Goal: Task Accomplishment & Management: Manage account settings

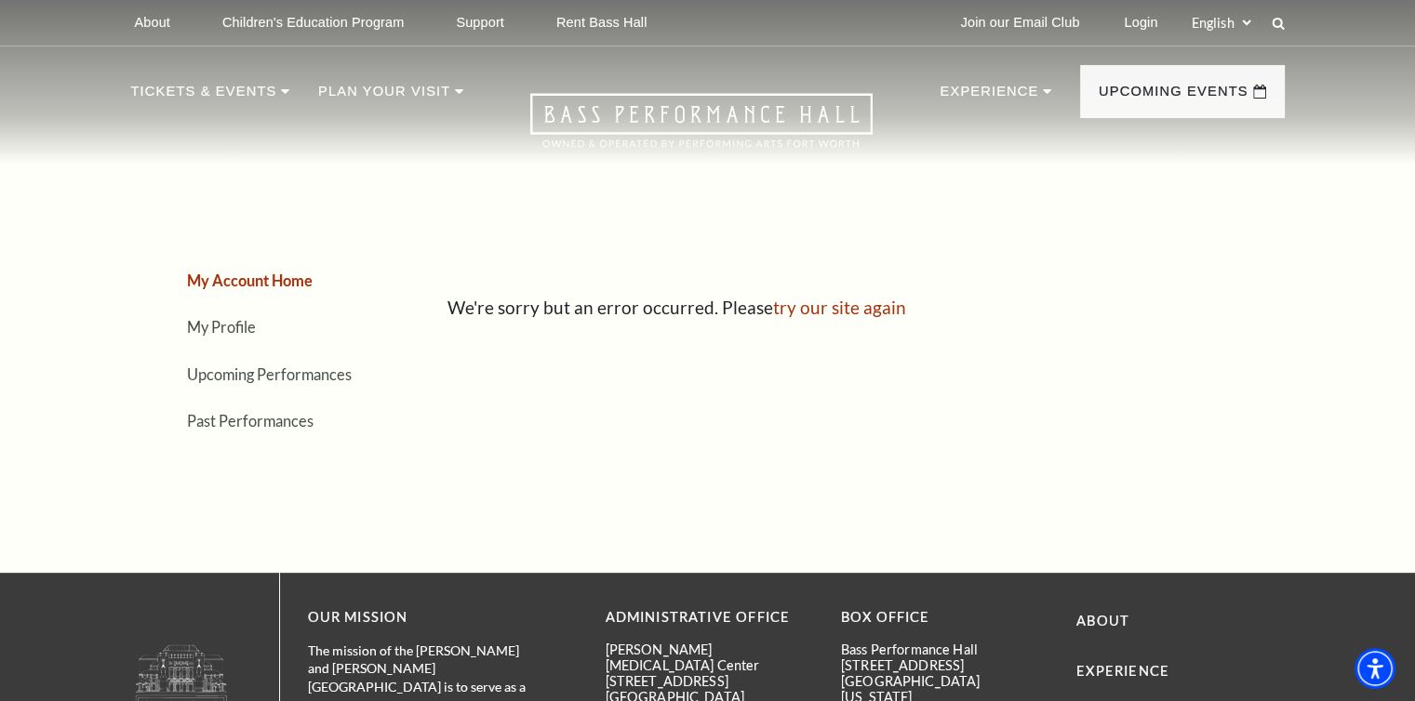
click at [1061, 19] on link "Login" at bounding box center [1140, 23] width 63 height 46
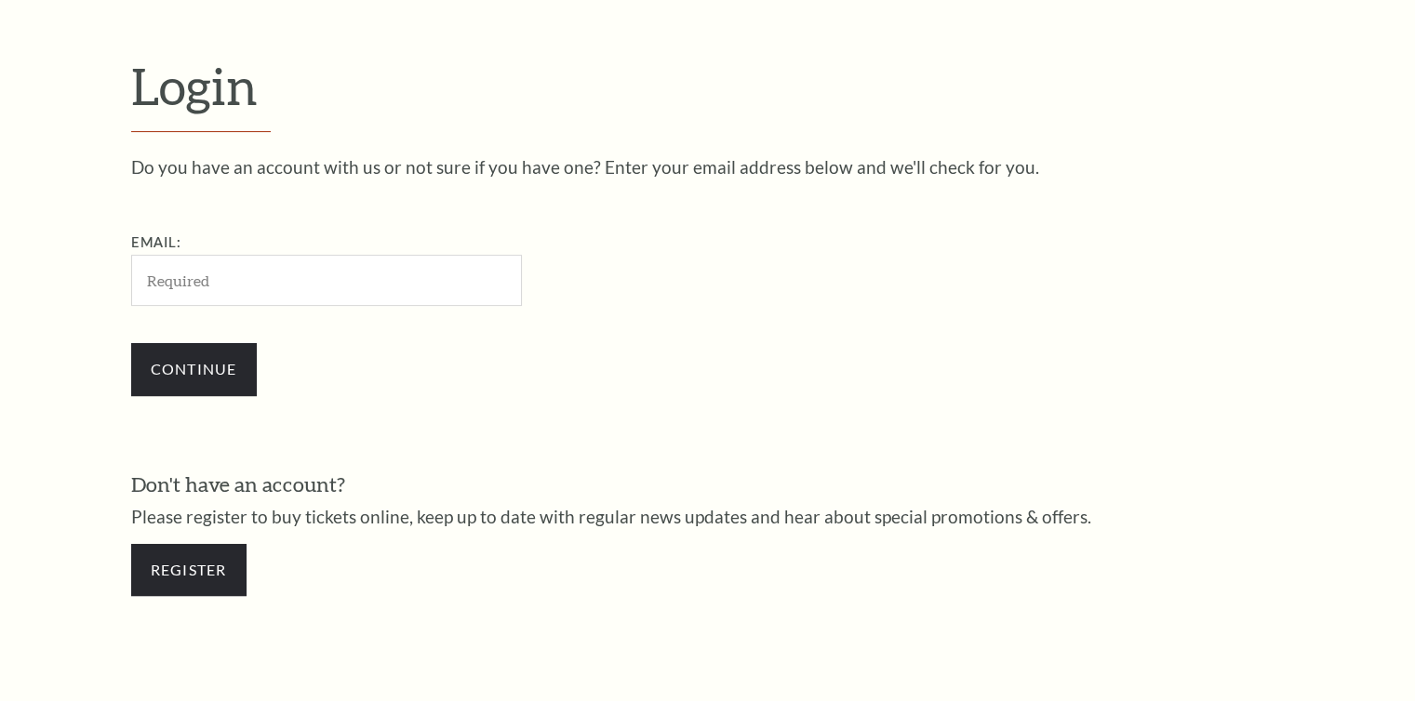
scroll to position [551, 0]
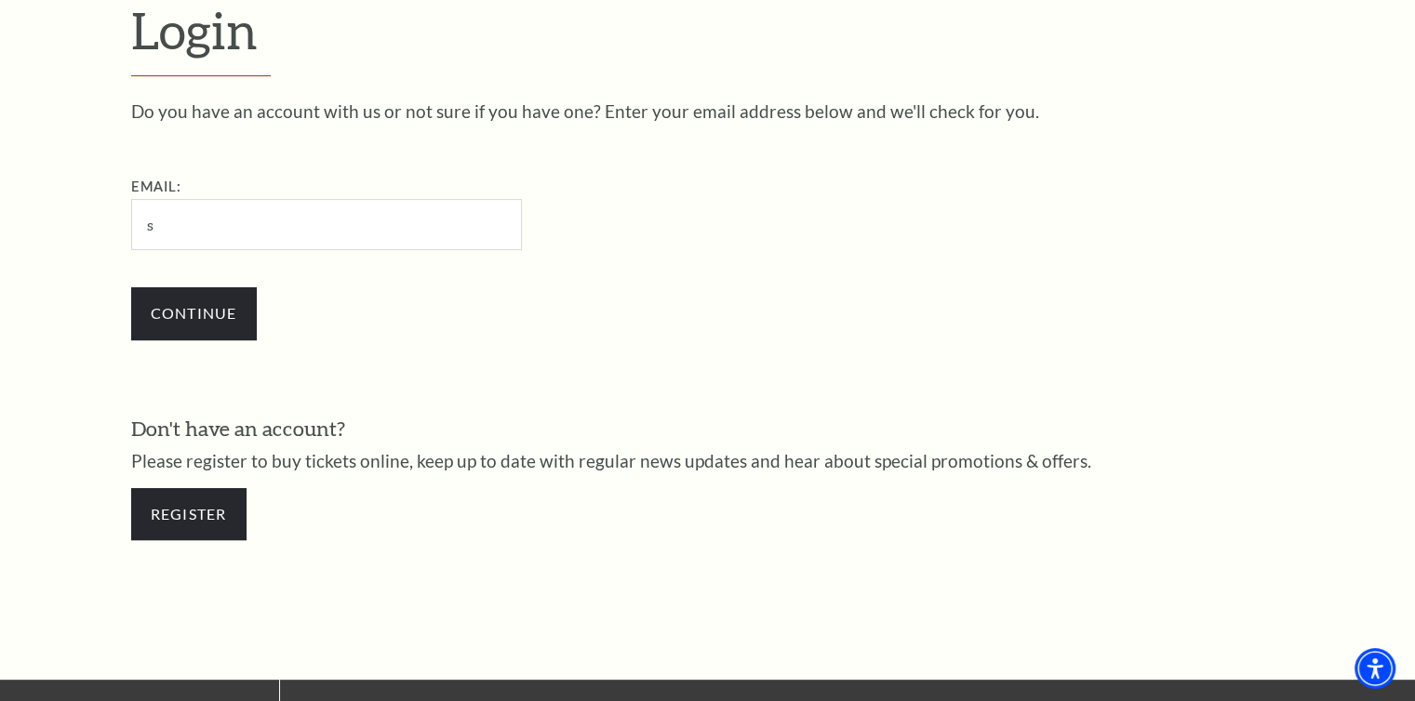
type input "srshoequeen@gmail.com"
click at [212, 313] on input "Continue" at bounding box center [194, 313] width 126 height 52
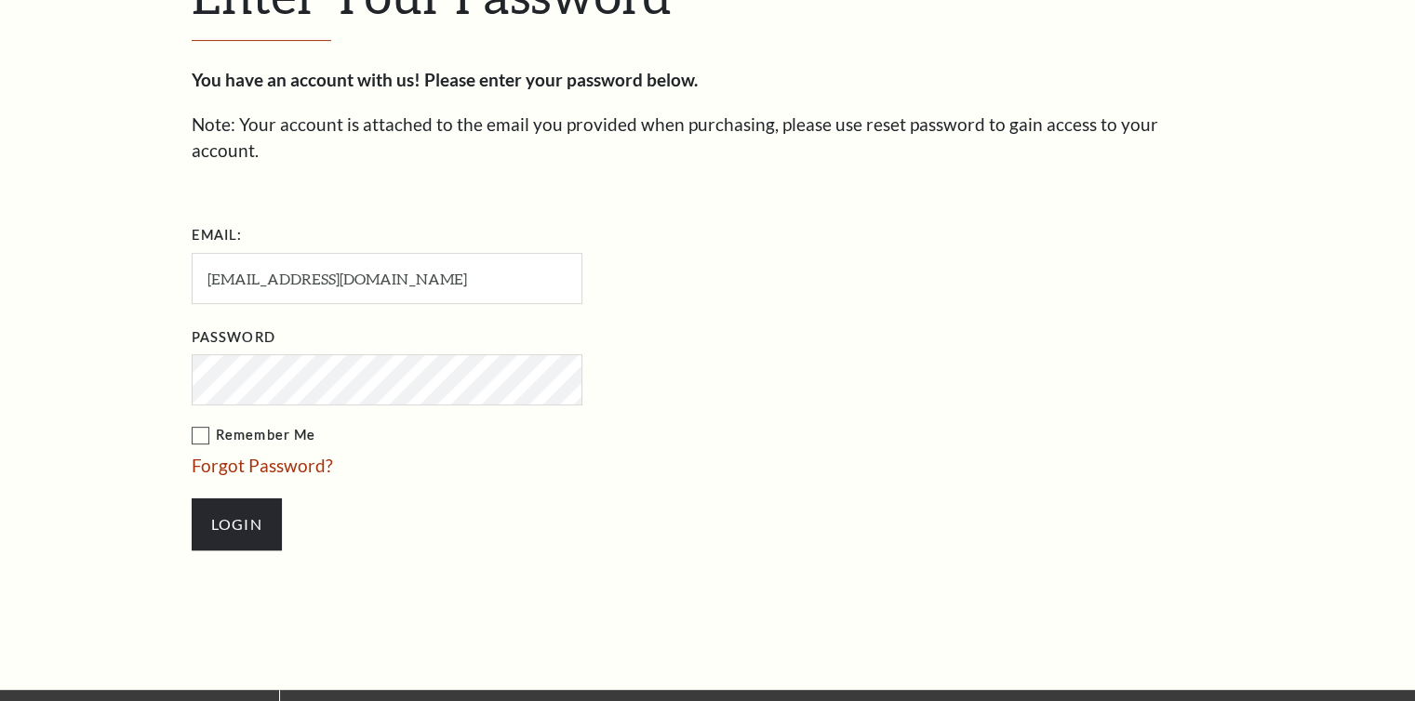
scroll to position [567, 0]
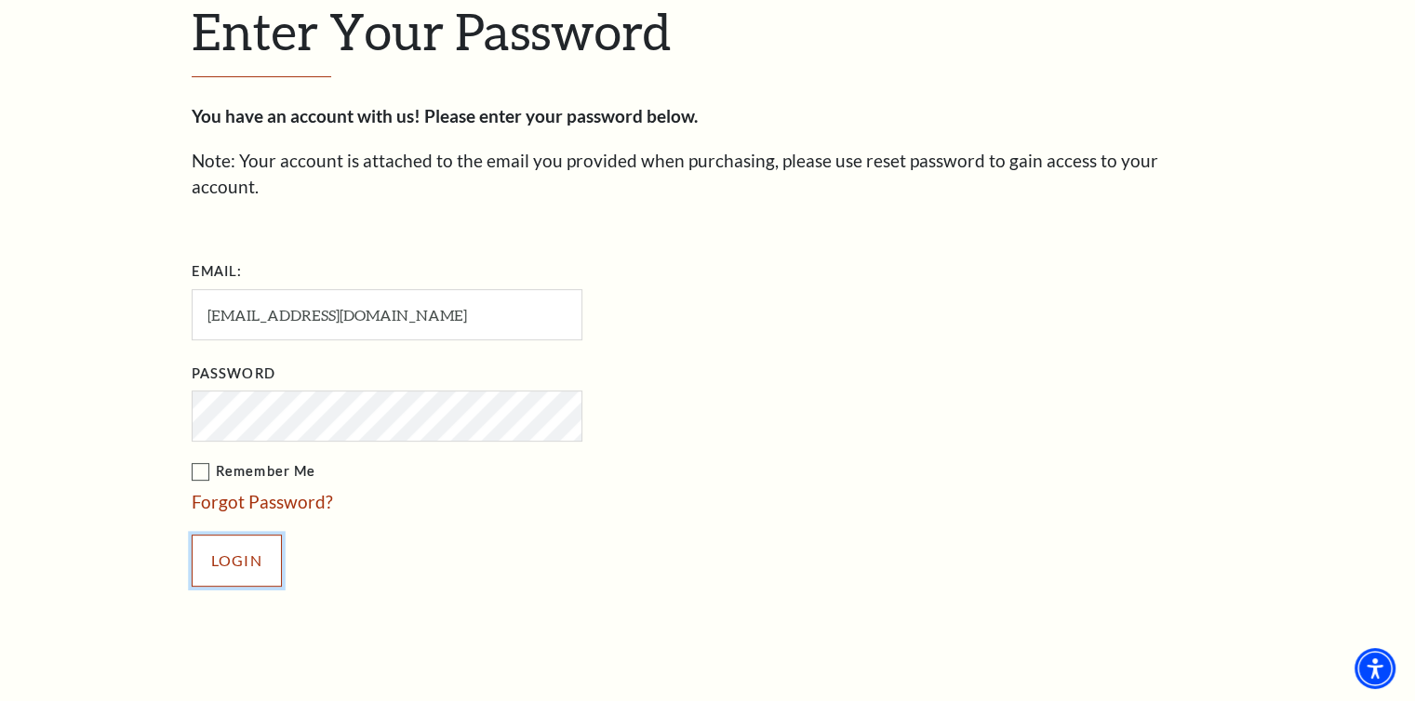
click at [229, 539] on input "Login" at bounding box center [237, 561] width 90 height 52
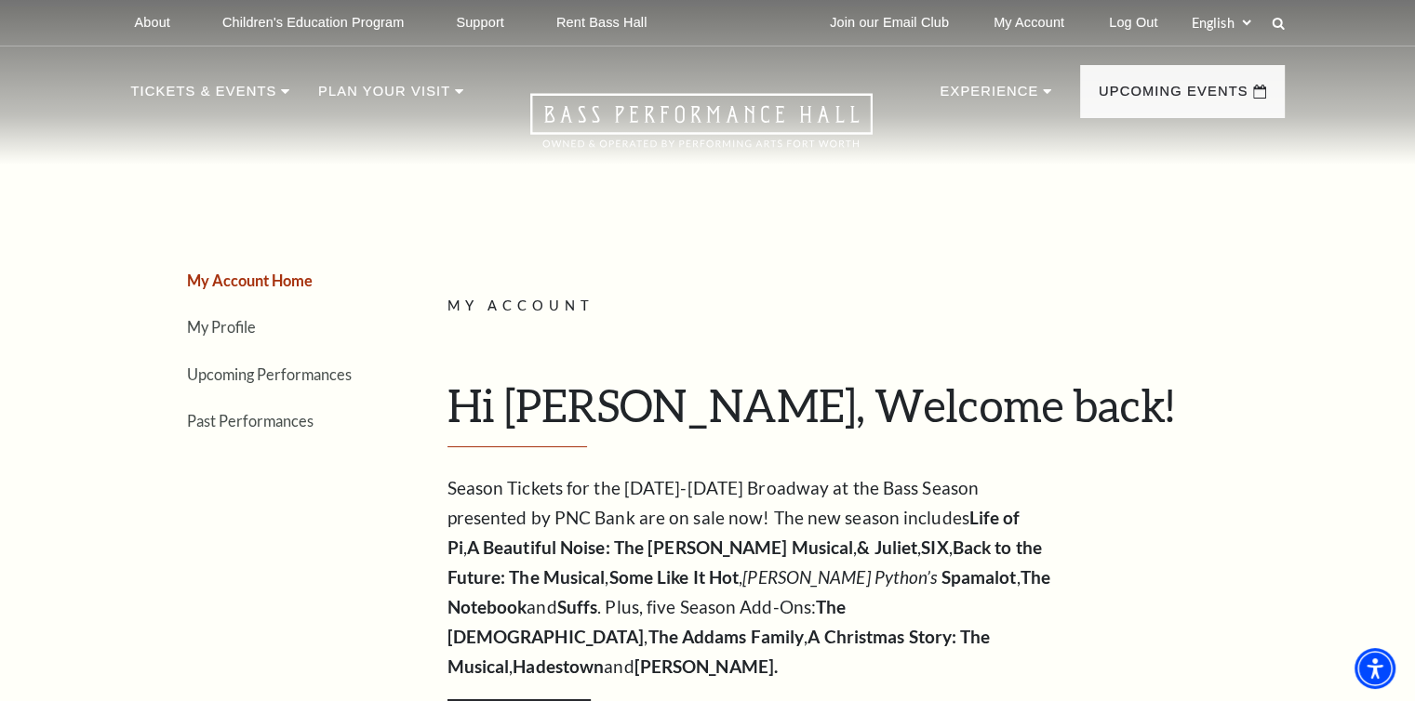
click at [1020, 26] on link "My Account" at bounding box center [1028, 23] width 100 height 46
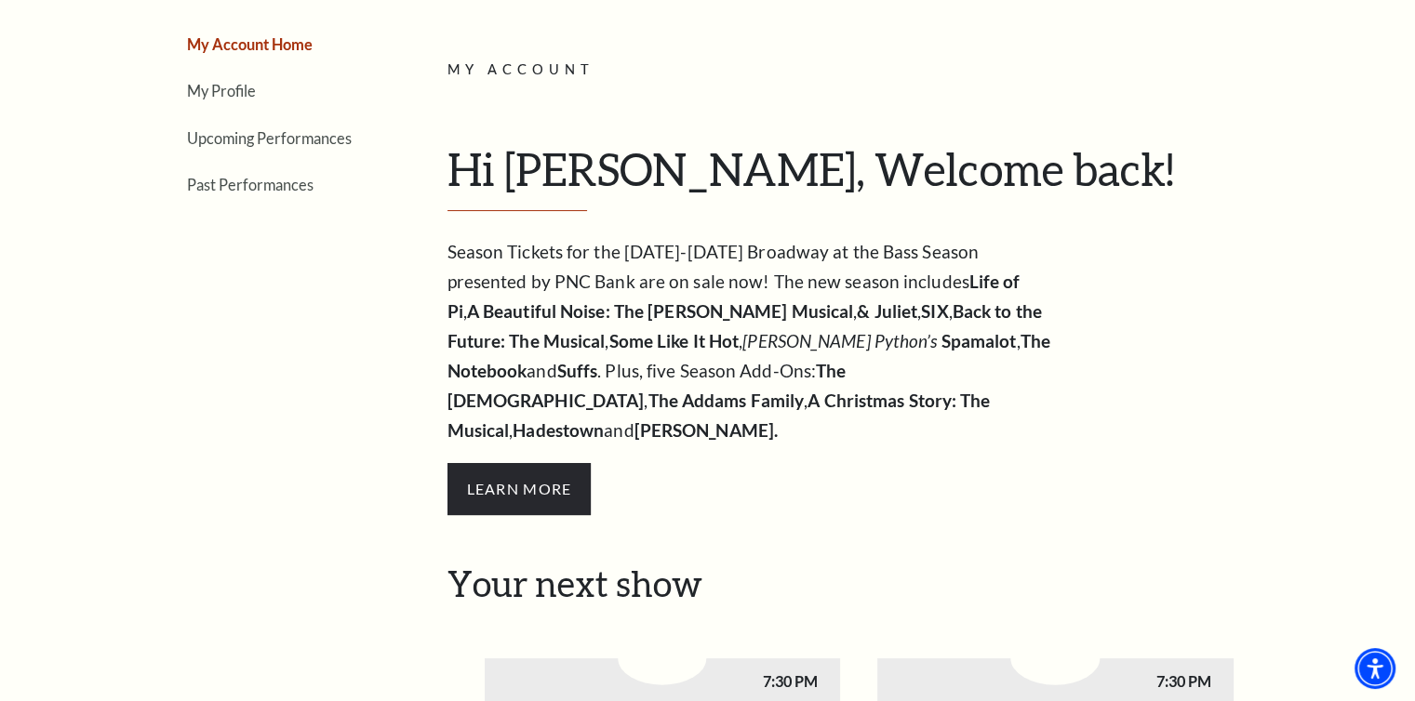
scroll to position [186, 0]
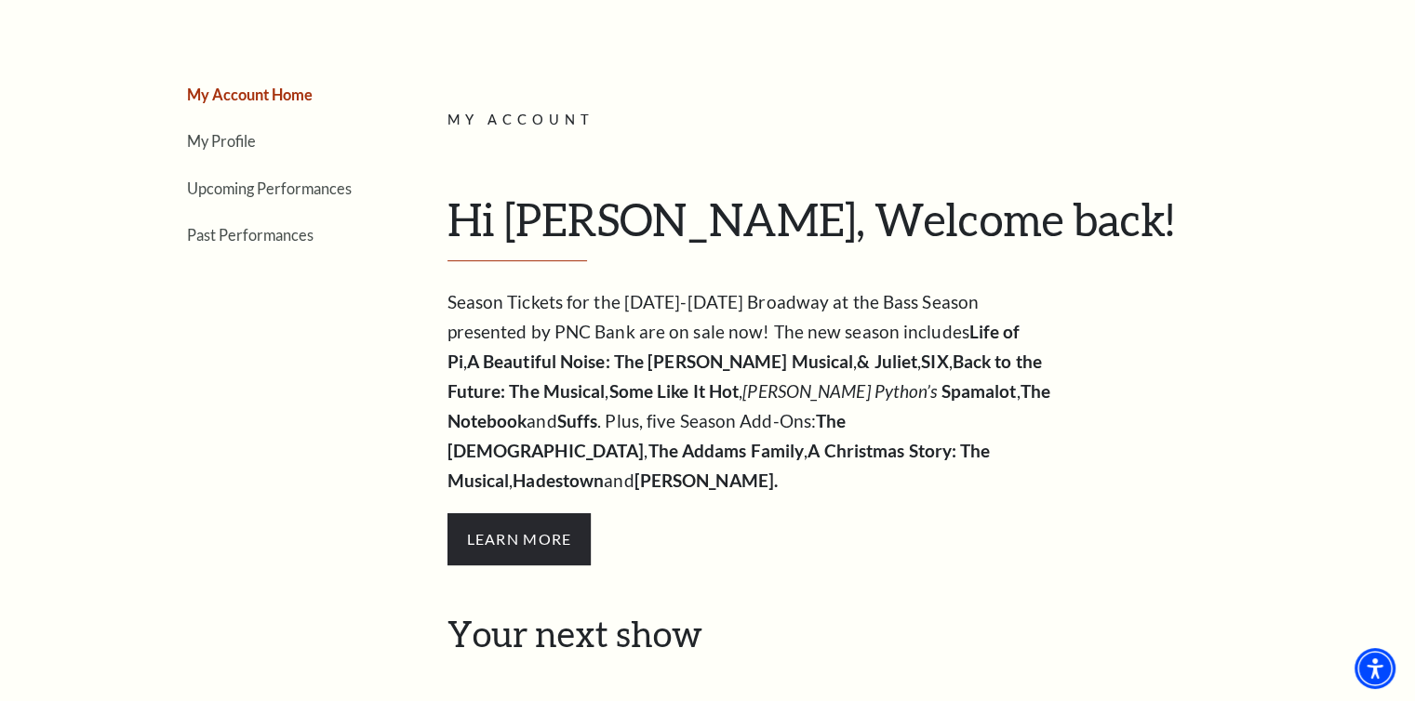
click at [282, 189] on link "Upcoming Performances" at bounding box center [269, 189] width 165 height 18
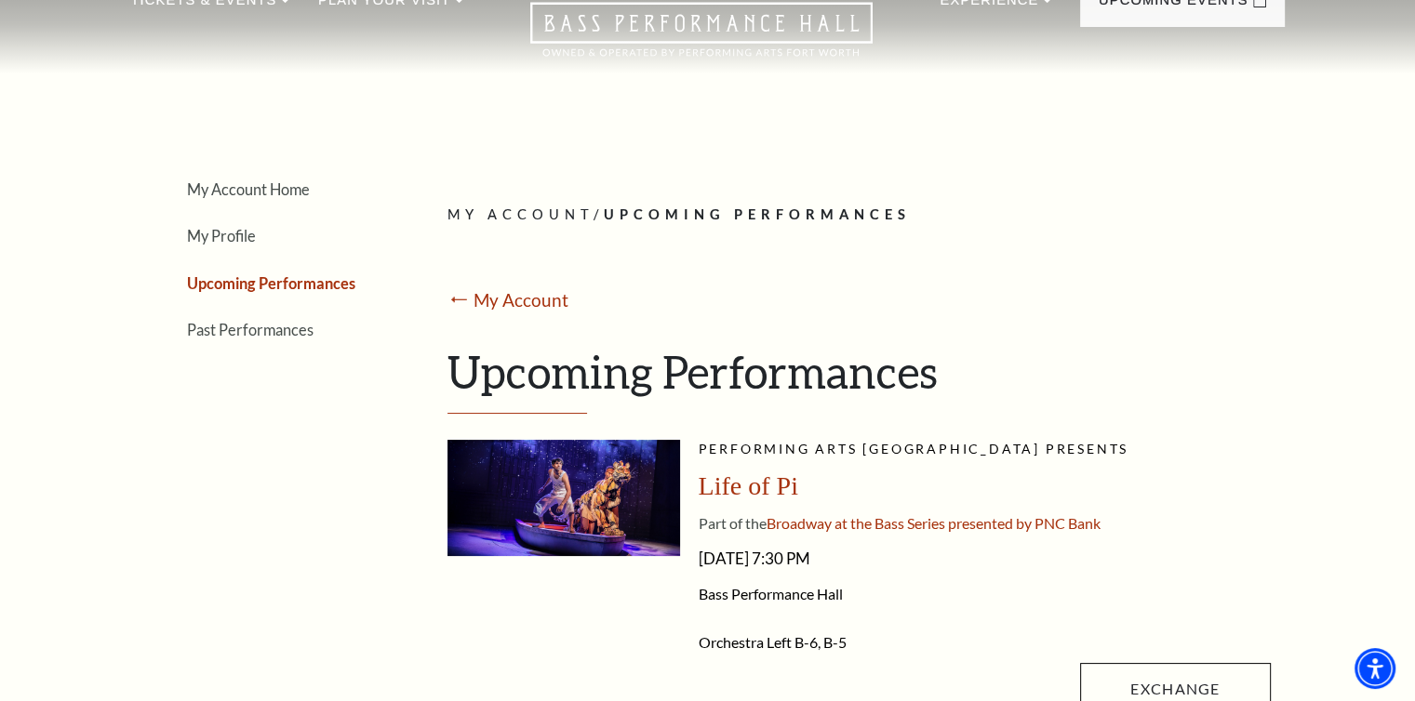
scroll to position [0, 0]
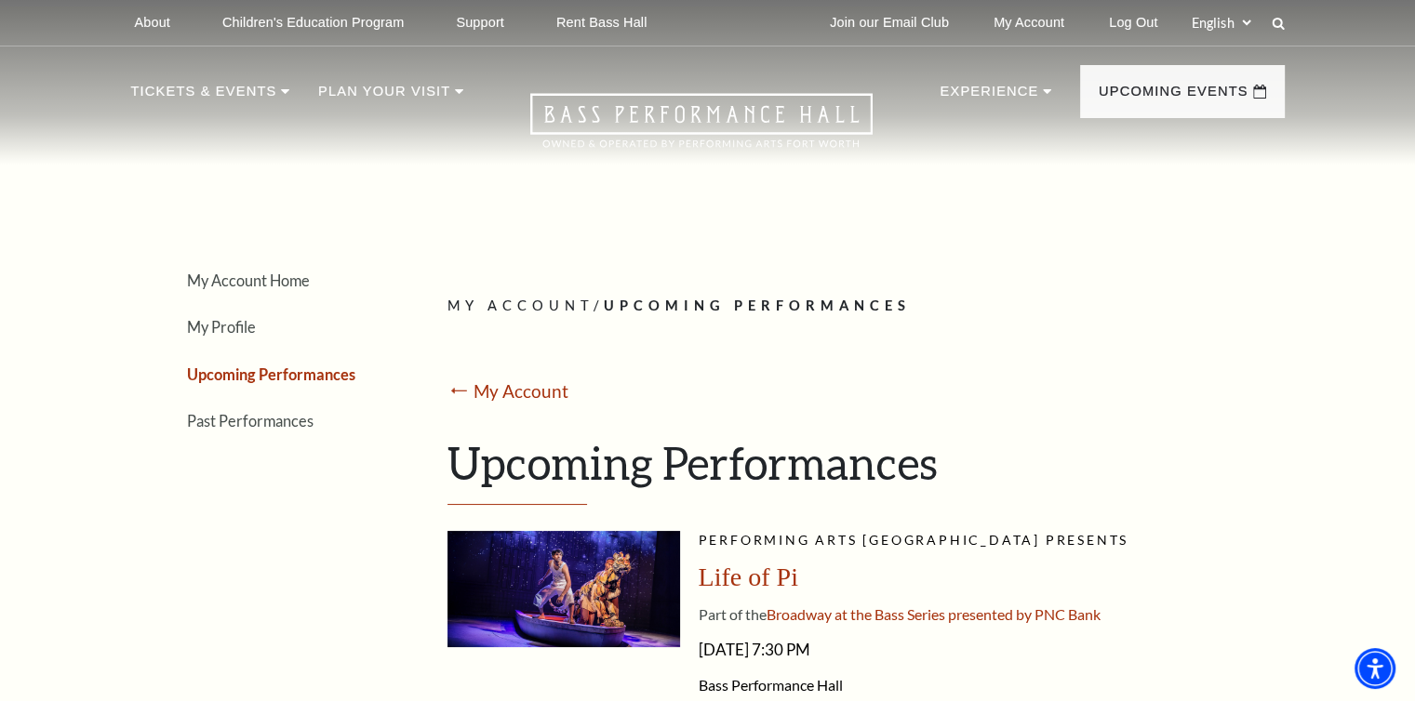
click at [281, 92] on icon at bounding box center [285, 91] width 8 height 5
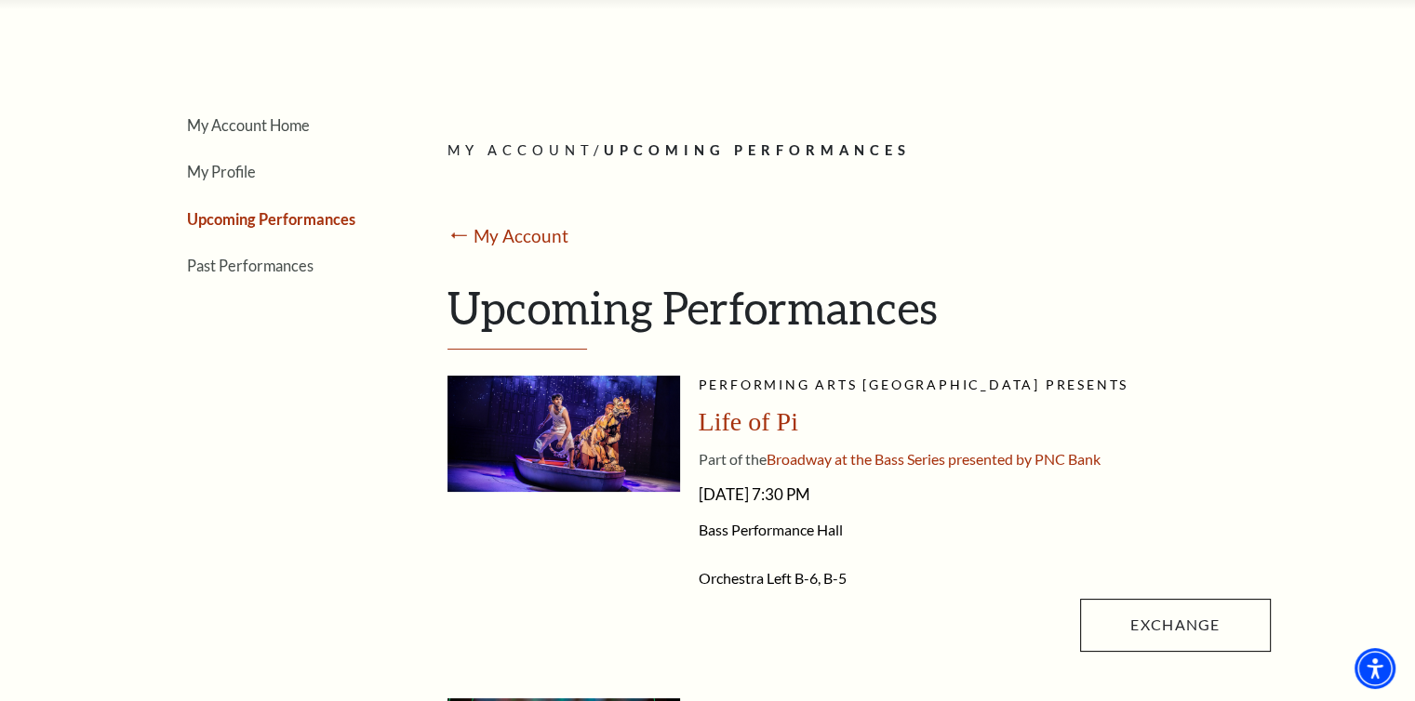
scroll to position [186, 0]
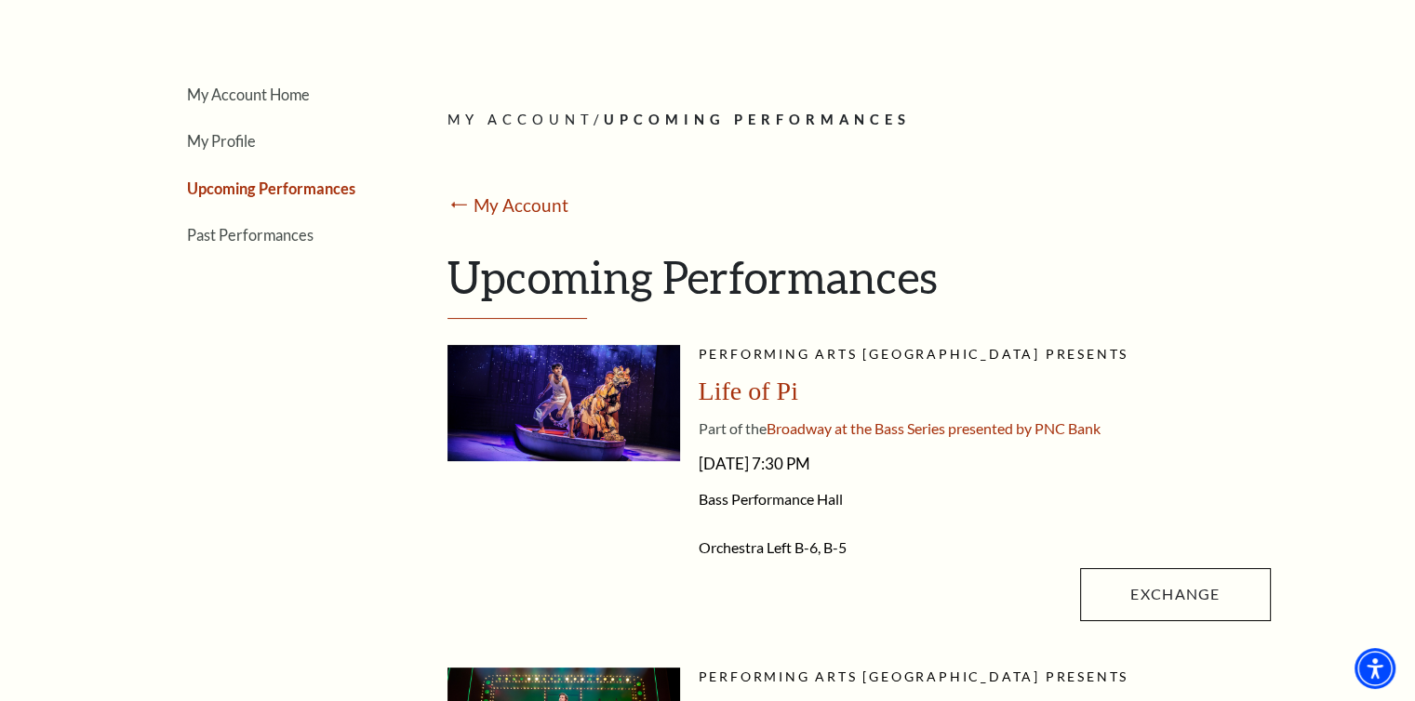
click at [196, 450] on link "Ticket Exchanges" at bounding box center [224, 457] width 154 height 15
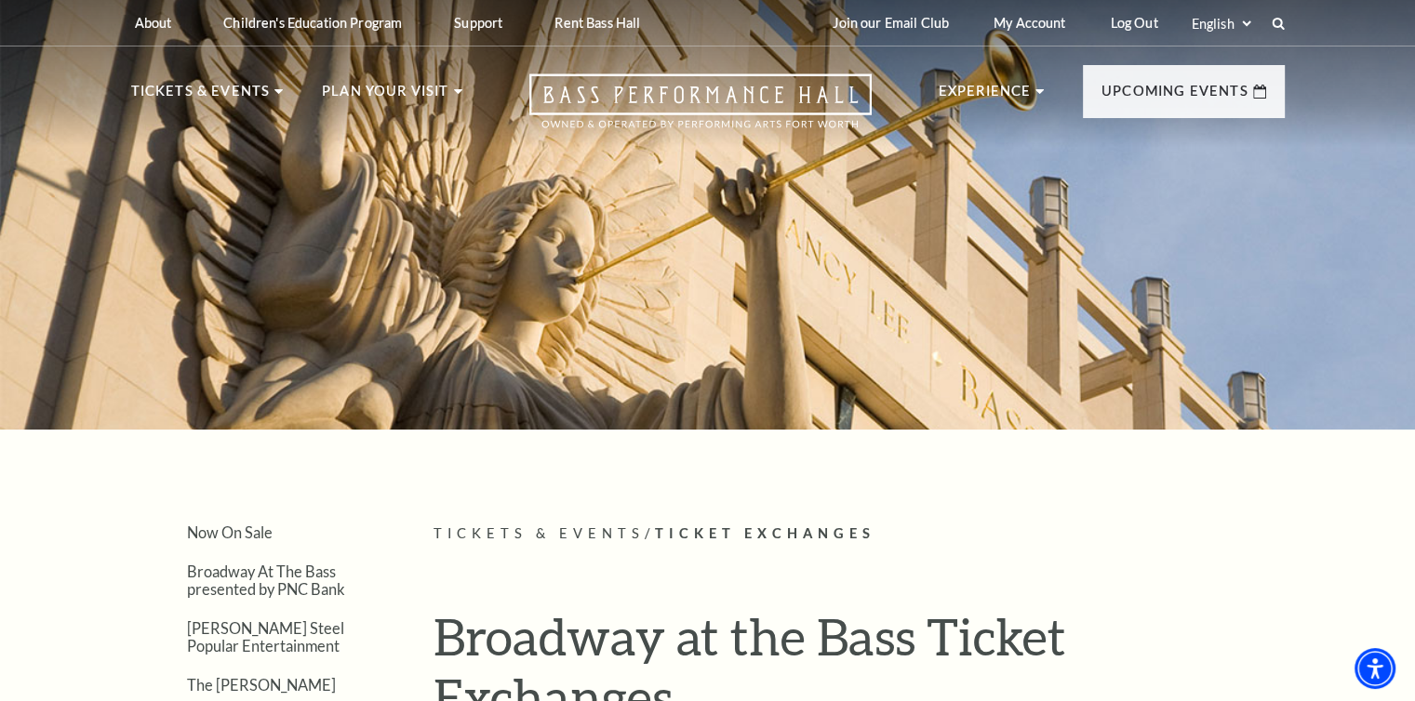
click at [237, 532] on link "Now On Sale" at bounding box center [230, 533] width 86 height 18
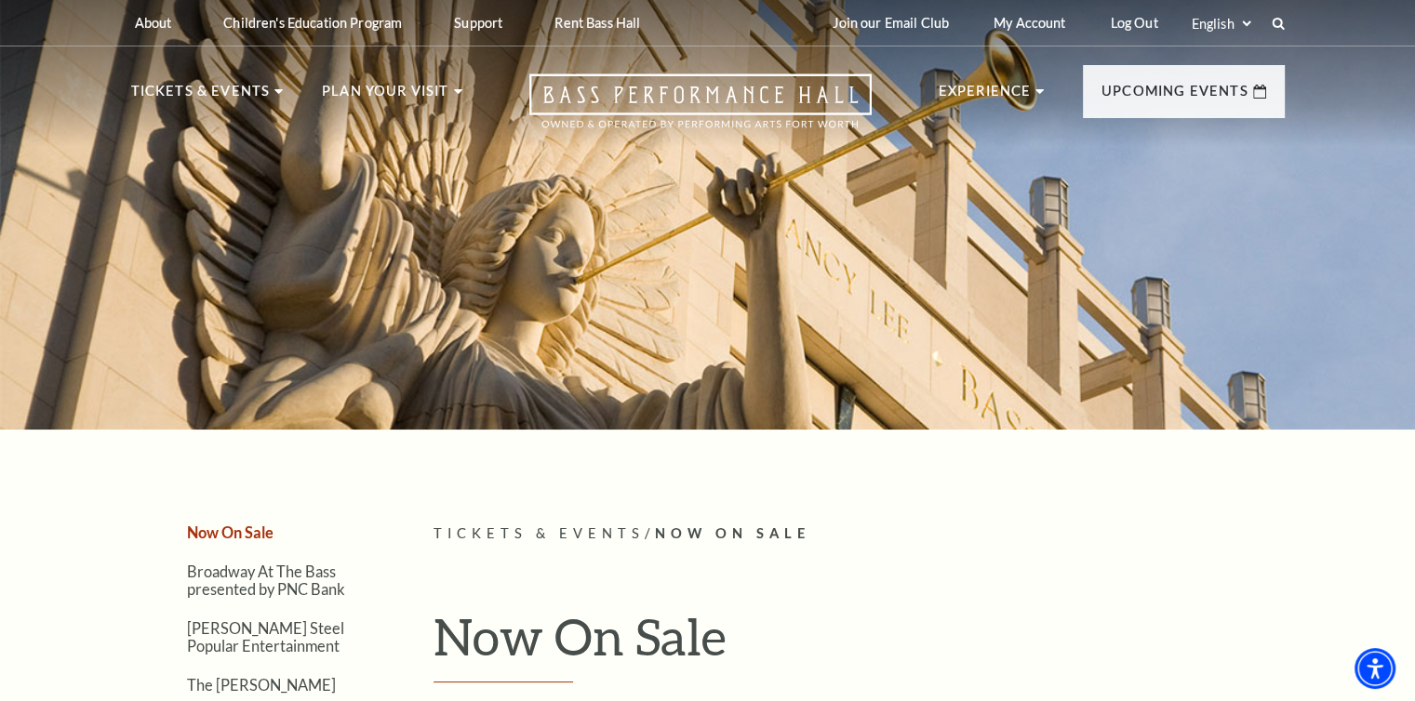
click at [1147, 27] on link "Log Out" at bounding box center [1133, 23] width 77 height 46
